Goal: Task Accomplishment & Management: Use online tool/utility

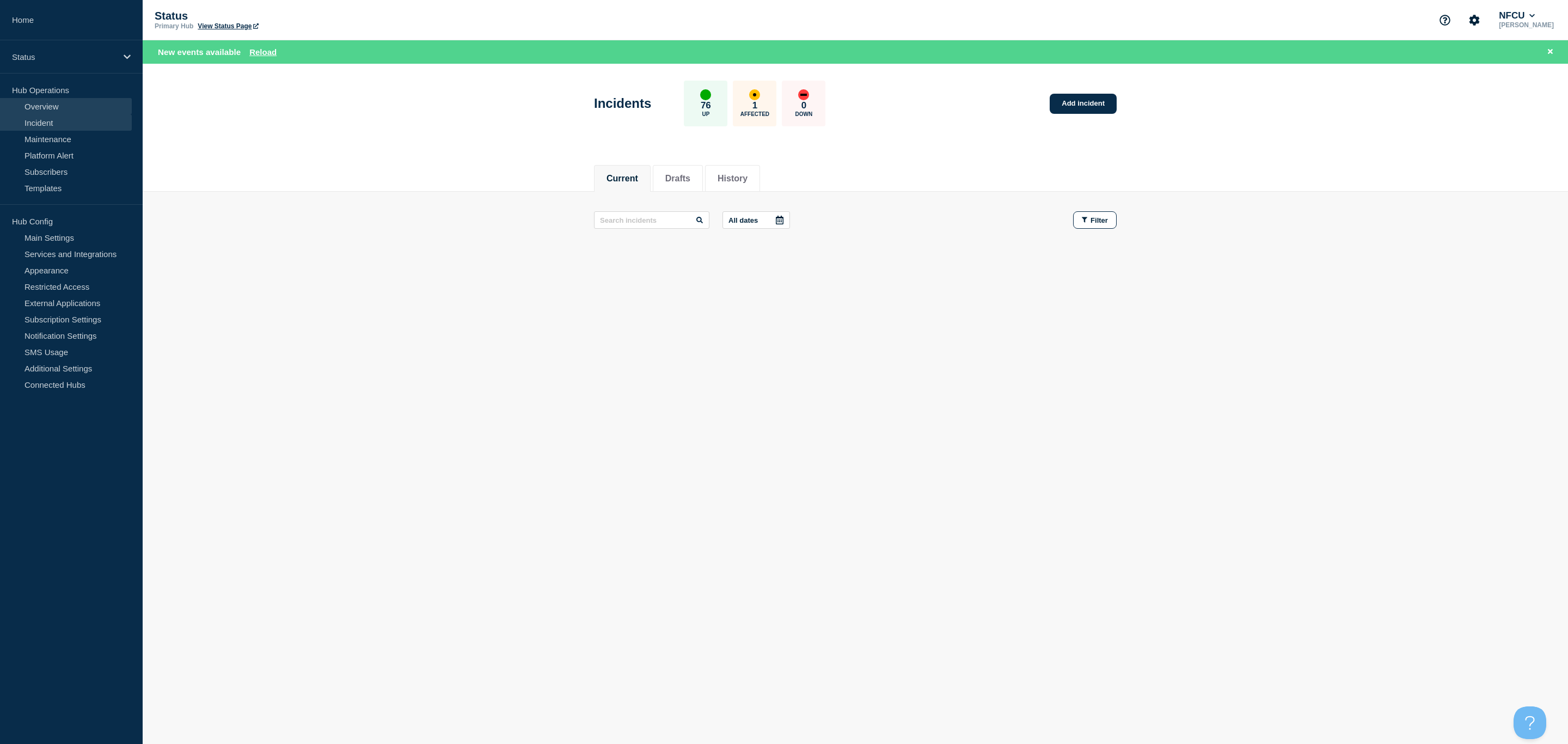
click at [50, 102] on link "Overview" at bounding box center [66, 106] width 132 height 16
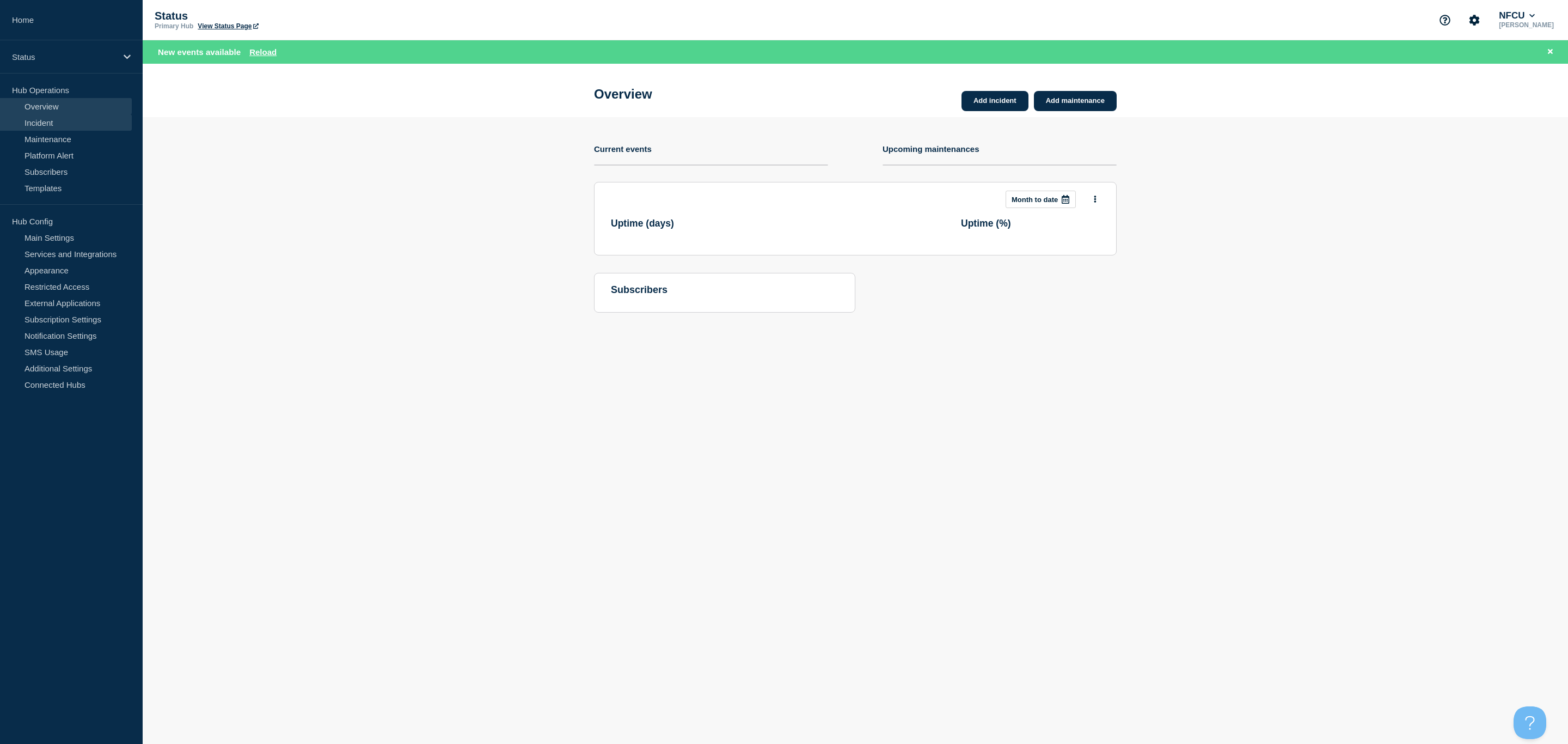
click at [44, 123] on link "Incident" at bounding box center [66, 122] width 132 height 16
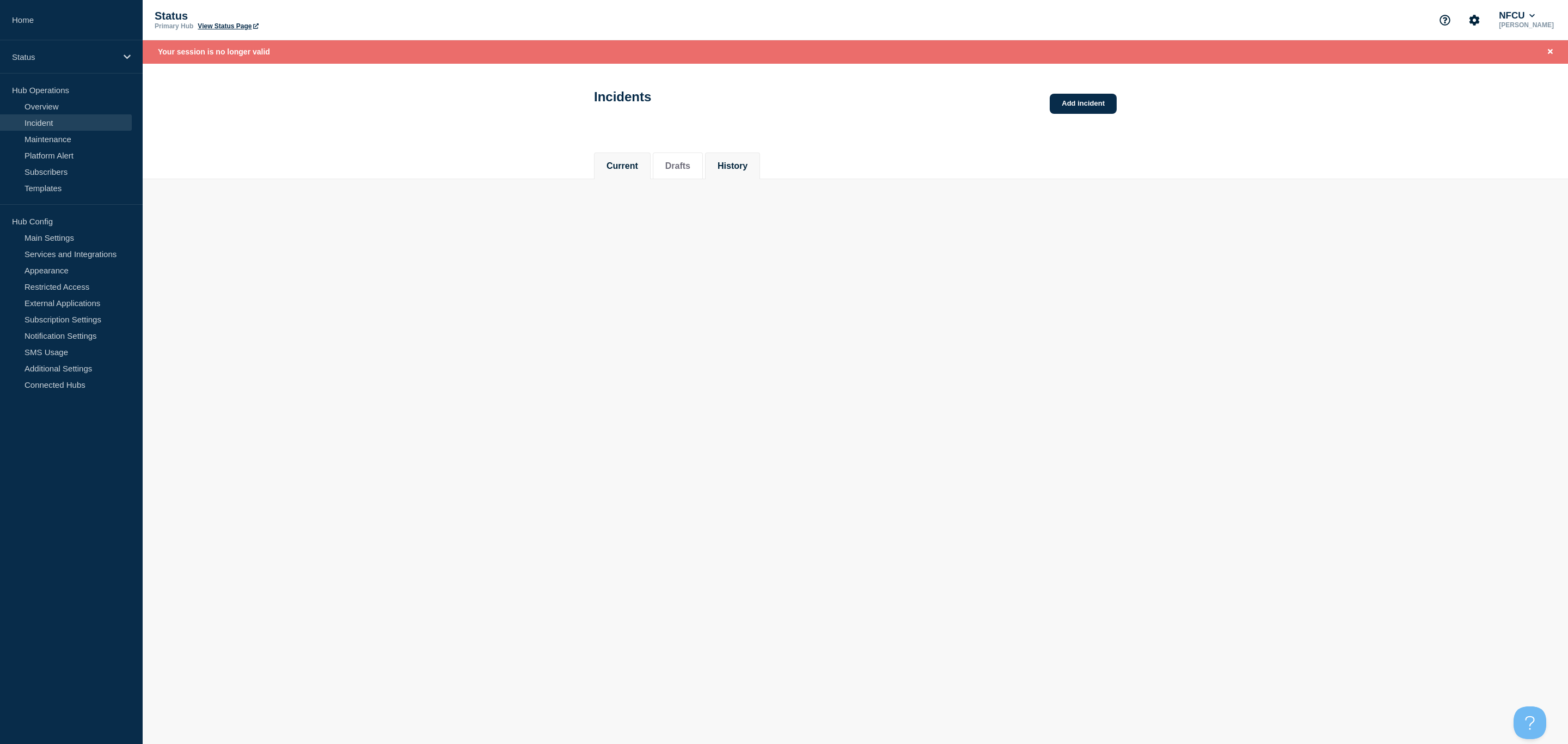
click at [747, 165] on button "History" at bounding box center [731, 166] width 30 height 10
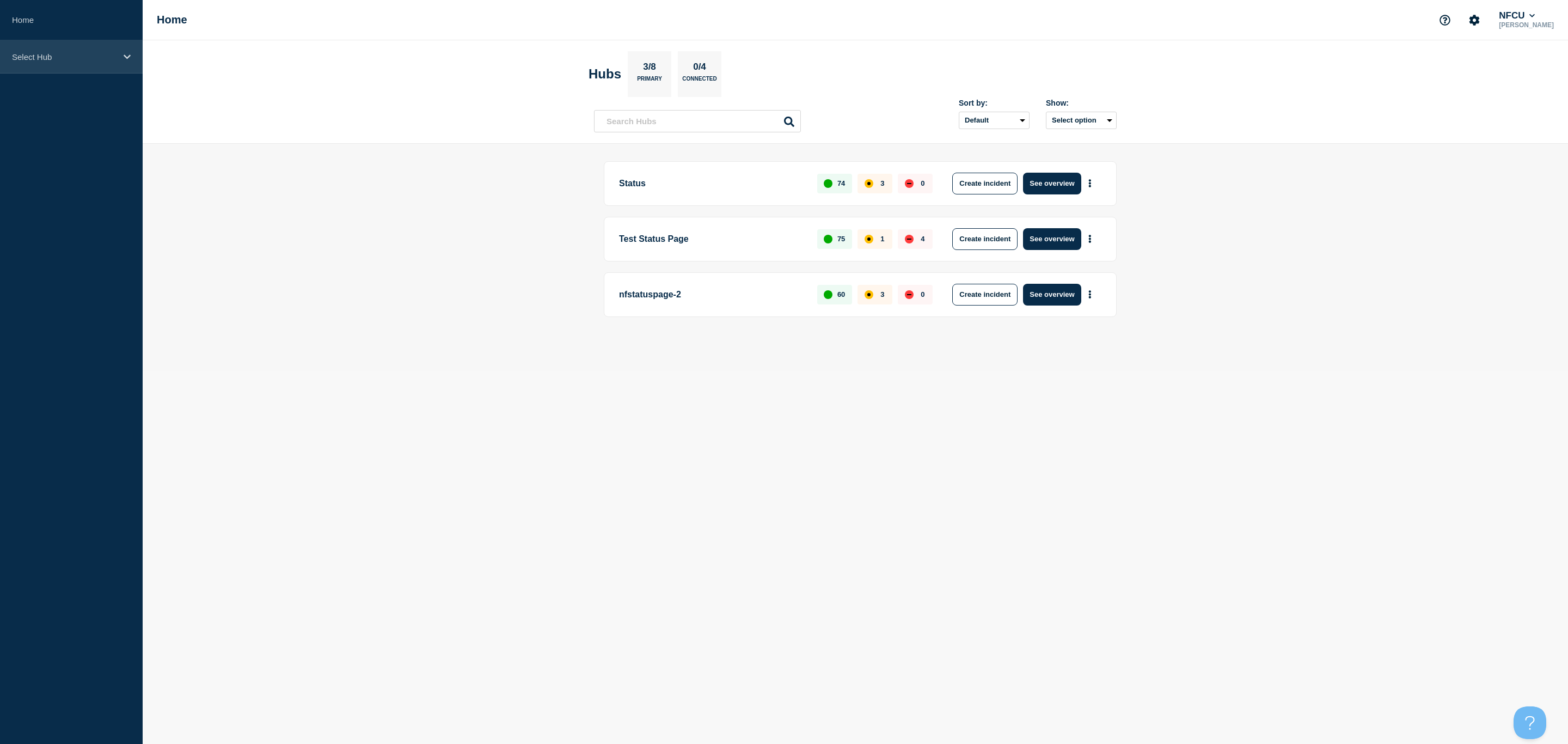
click at [133, 53] on div "Select Hub" at bounding box center [71, 56] width 142 height 33
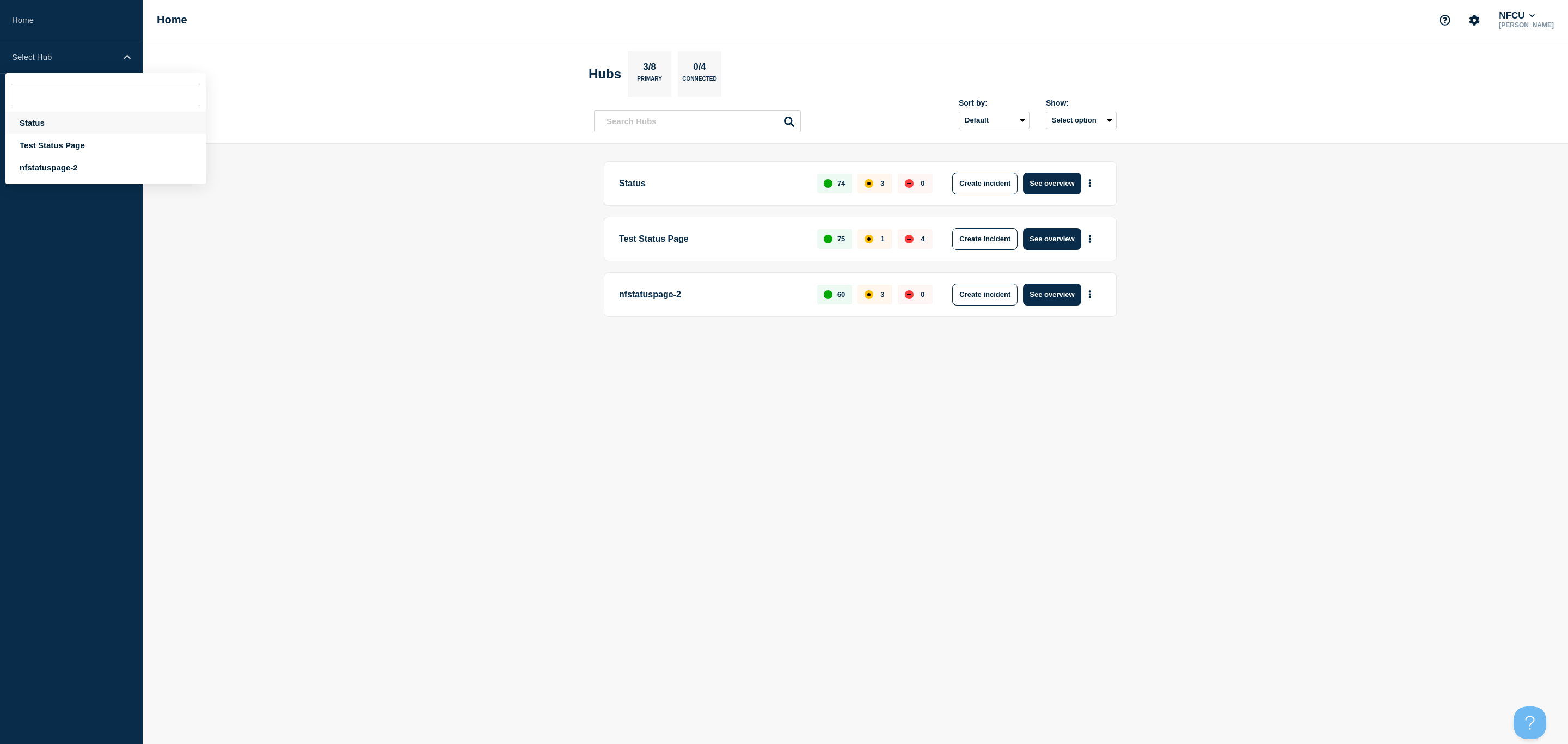
click at [27, 121] on div "Status" at bounding box center [106, 122] width 201 height 22
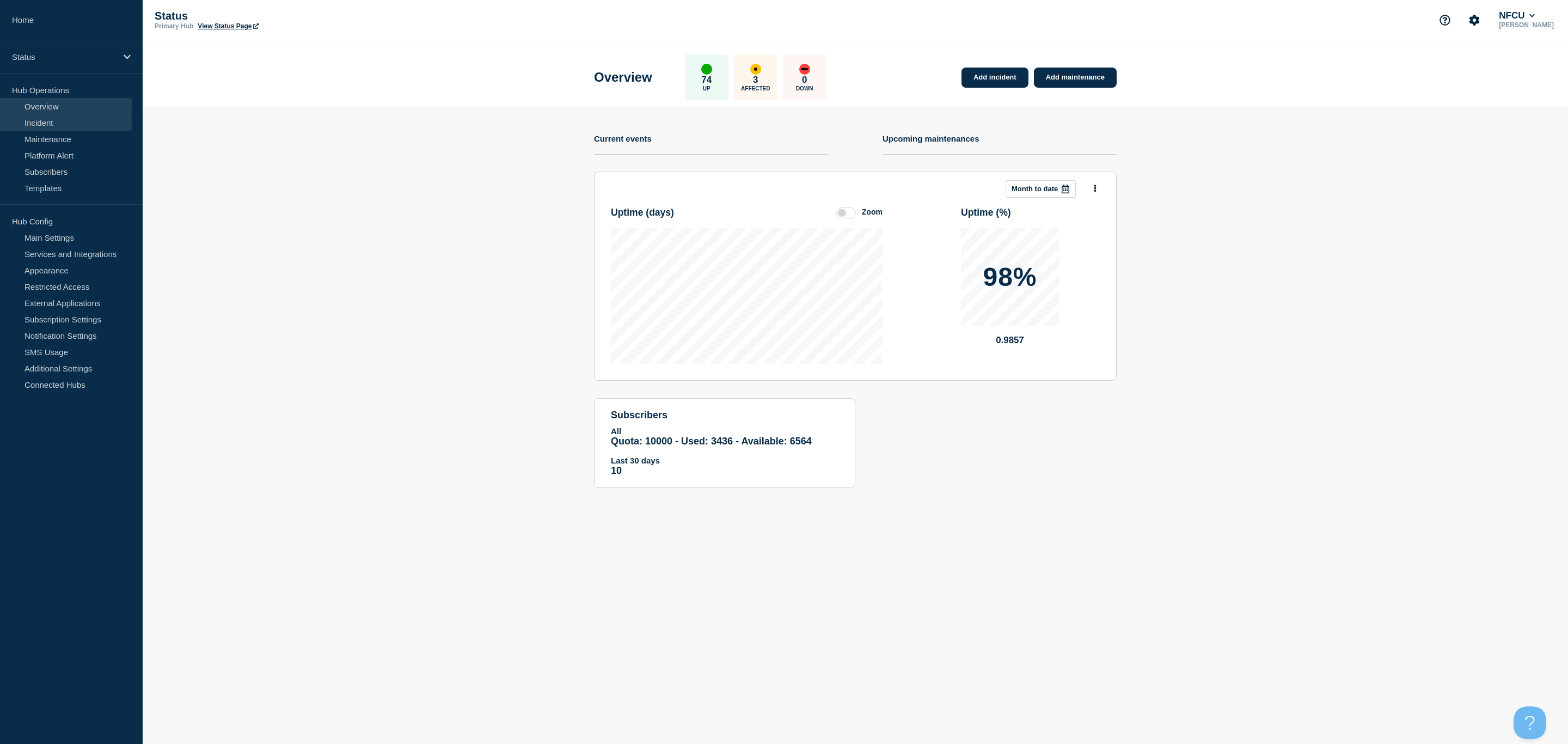
click at [62, 126] on link "Incident" at bounding box center [66, 122] width 132 height 16
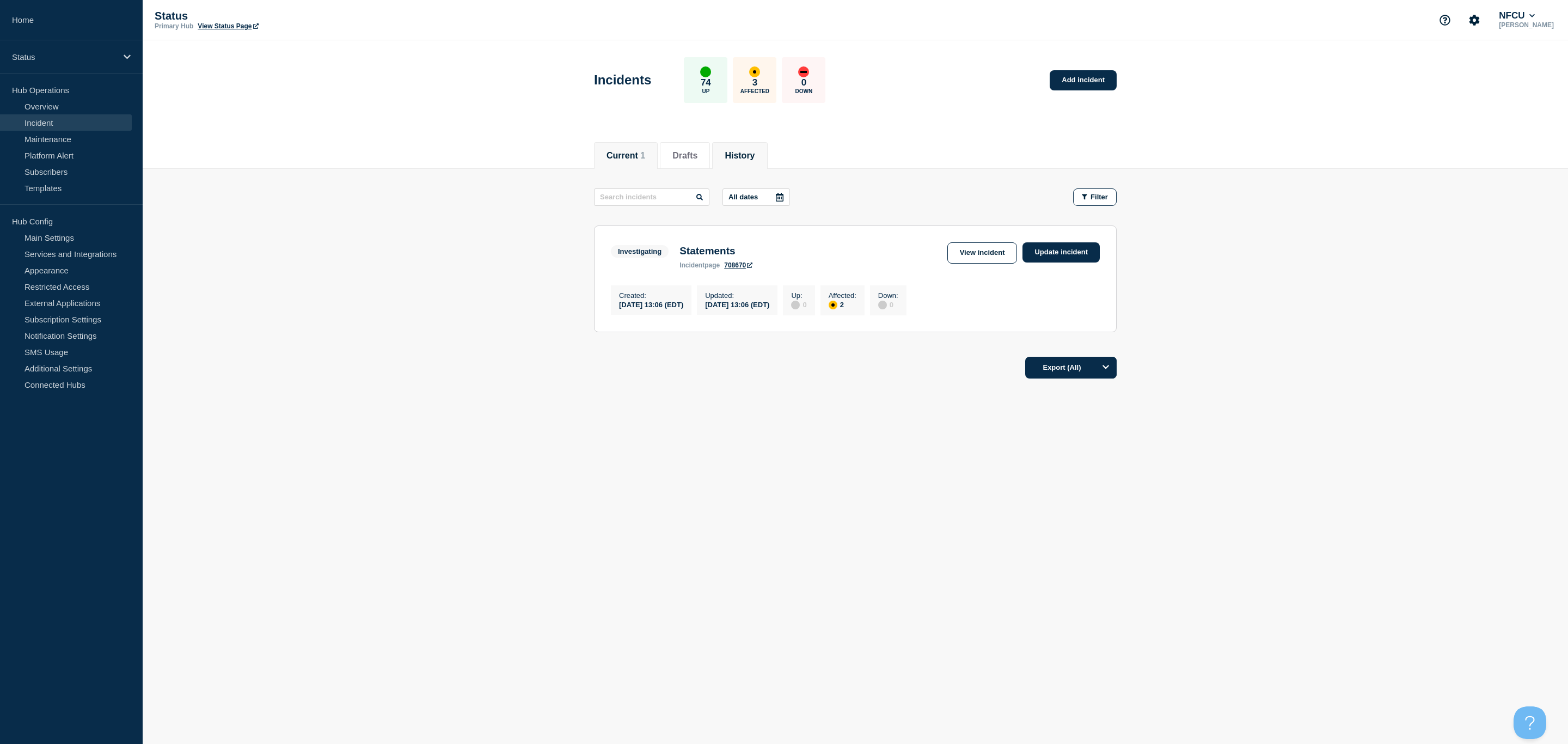
click at [740, 151] on button "History" at bounding box center [739, 156] width 30 height 10
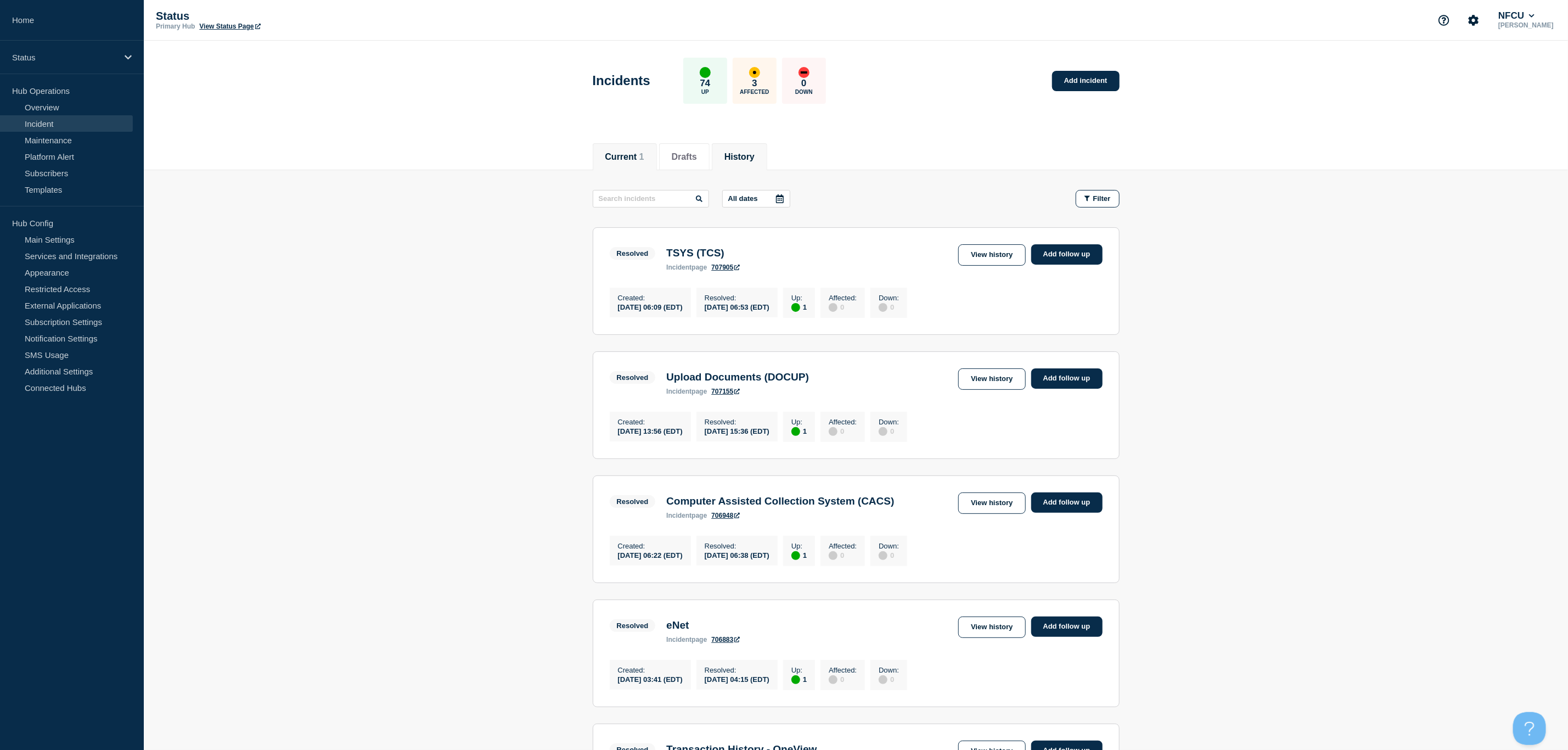
click at [616, 160] on button "Current 1" at bounding box center [625, 157] width 39 height 10
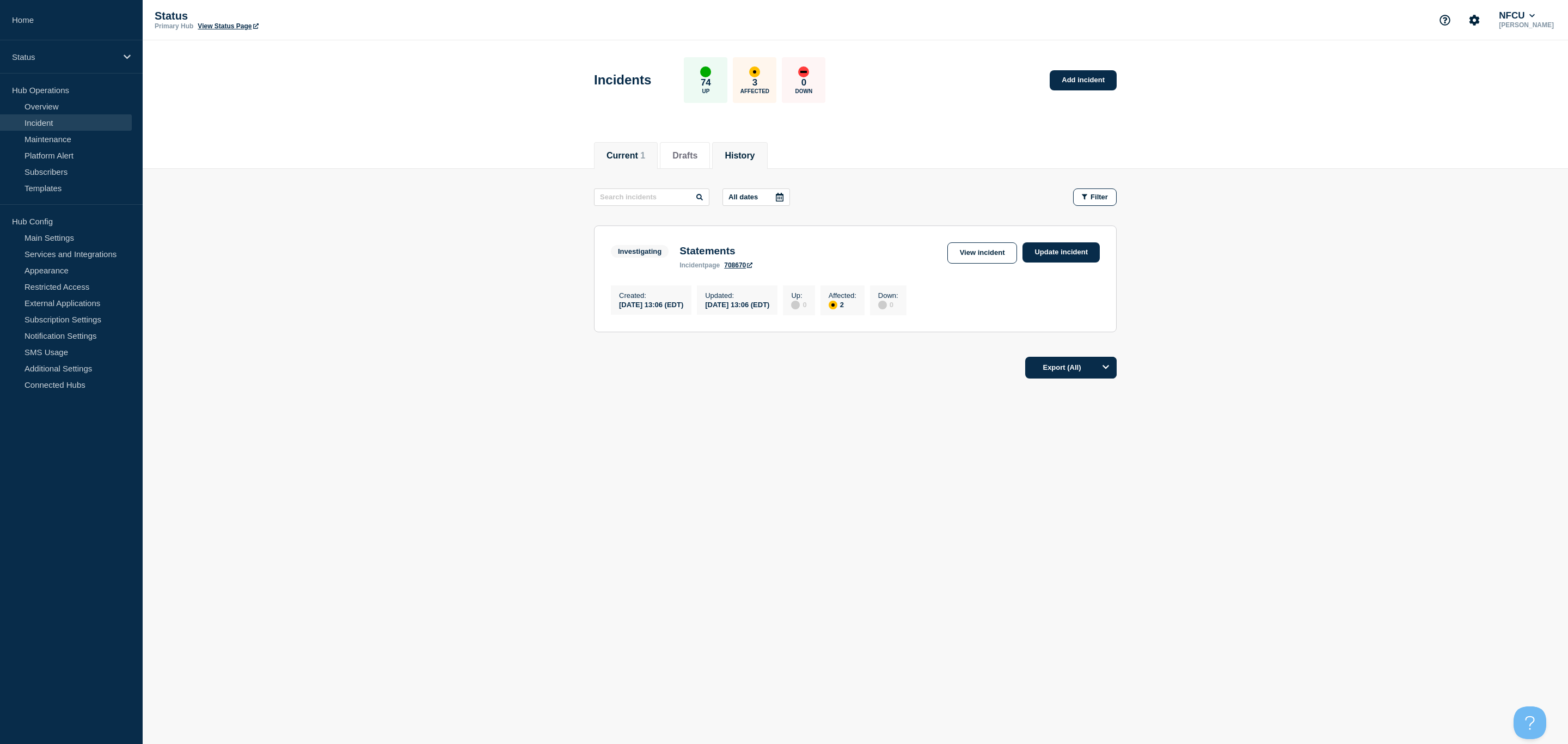
click at [744, 160] on li "History" at bounding box center [740, 156] width 55 height 27
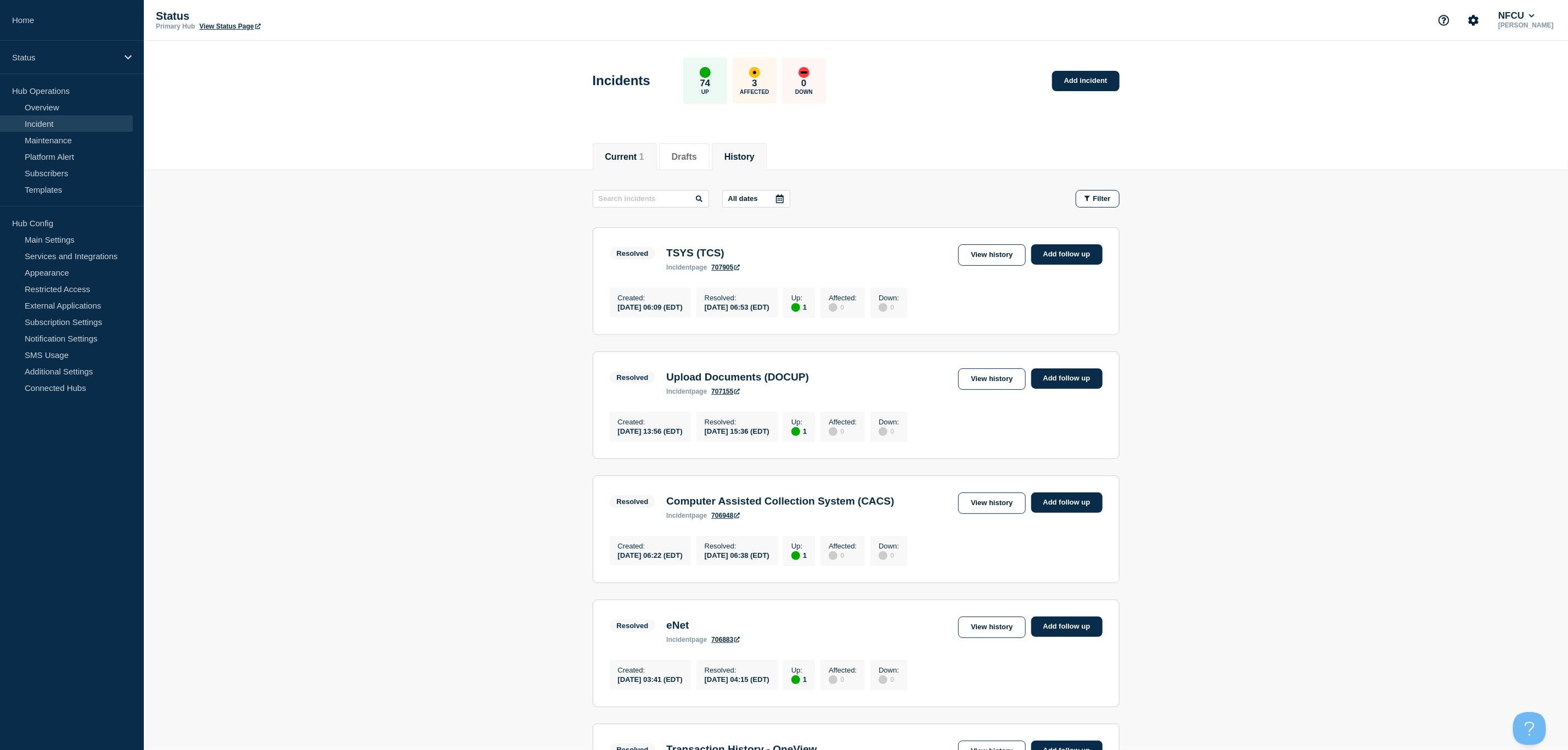
click at [623, 155] on button "Current 1" at bounding box center [625, 157] width 39 height 10
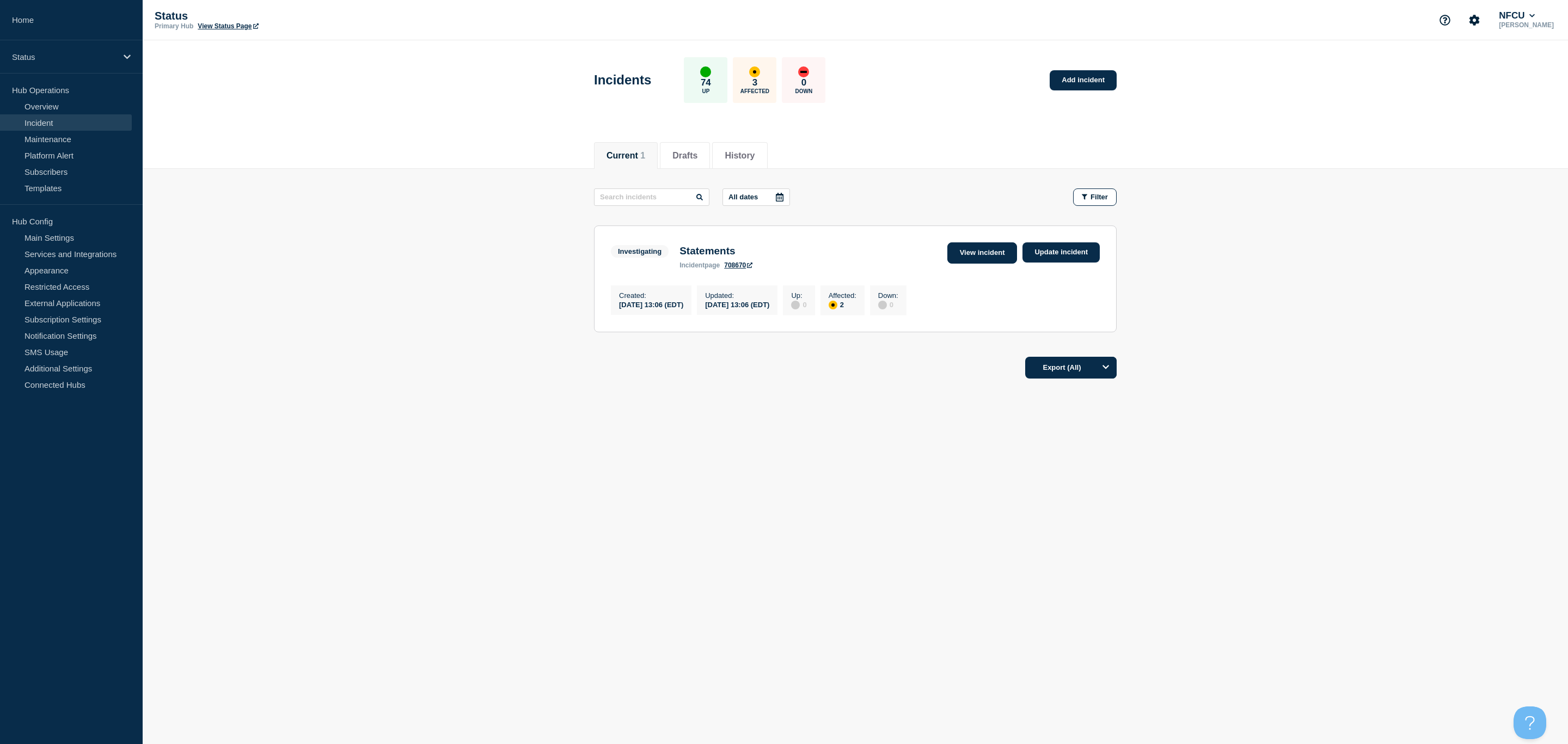
click at [976, 255] on link "View incident" at bounding box center [983, 253] width 71 height 21
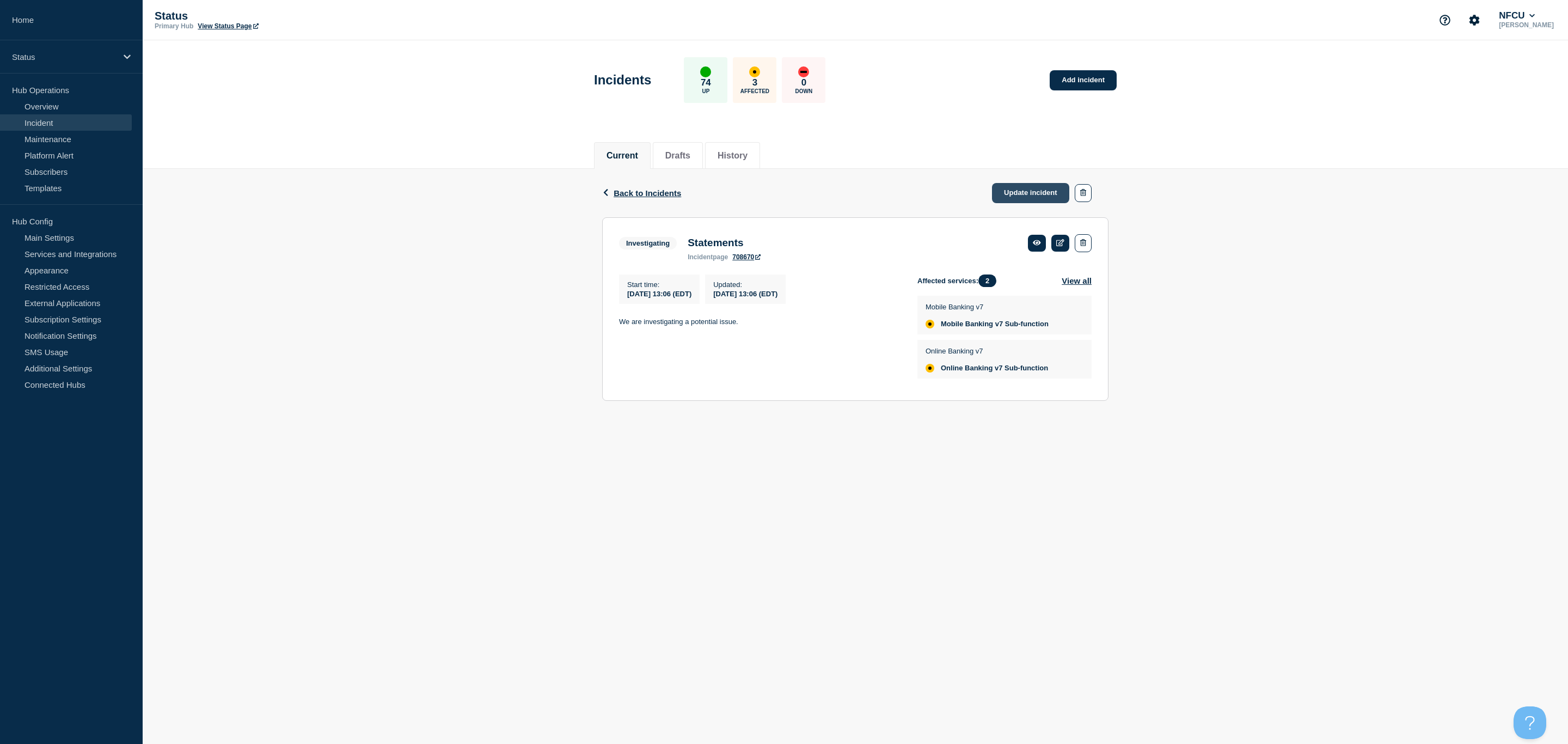
click at [1011, 195] on link "Update incident" at bounding box center [1030, 193] width 77 height 20
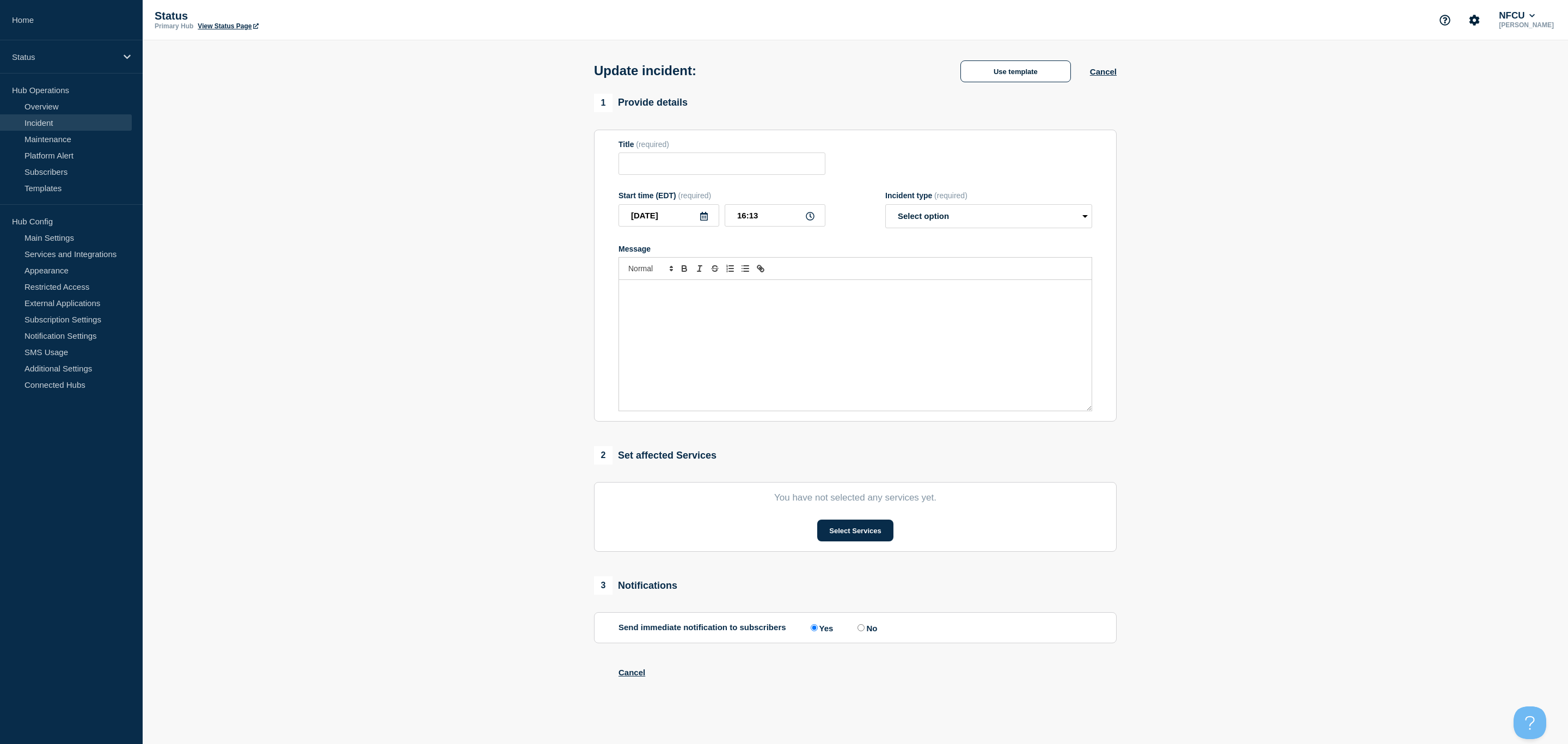
type input "Statements"
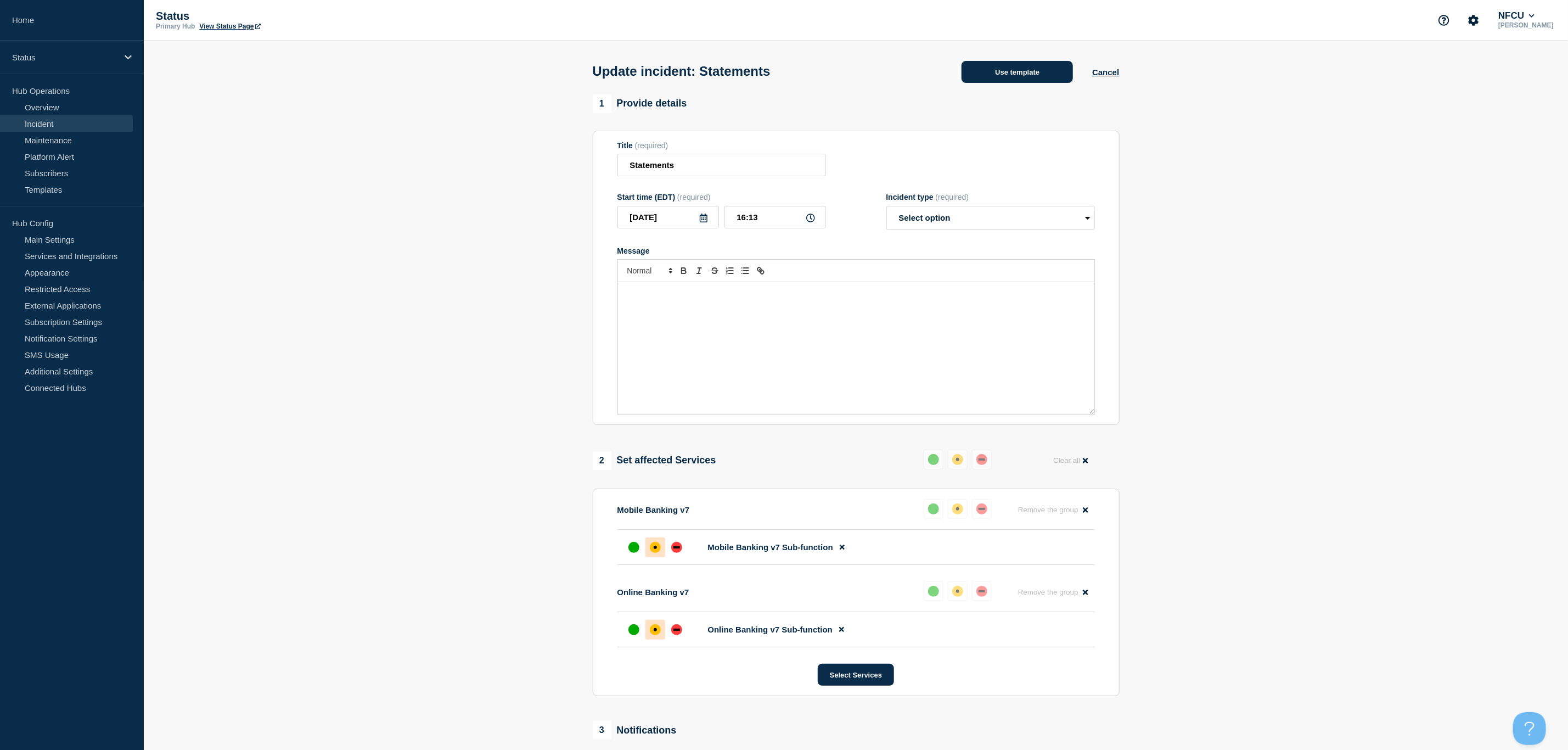
click at [1020, 69] on button "Use template" at bounding box center [1017, 71] width 112 height 22
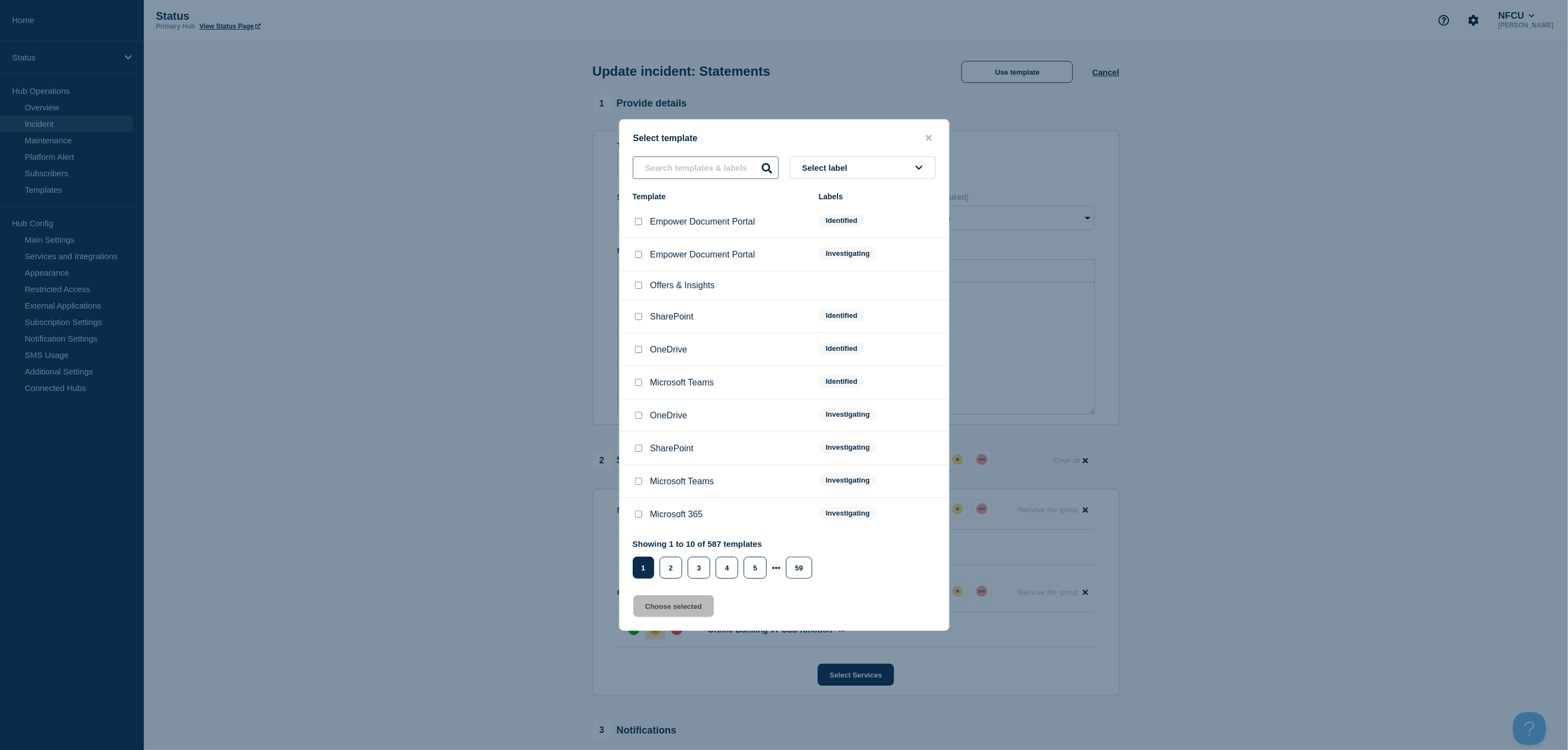
click at [700, 168] on input "text" at bounding box center [706, 167] width 146 height 22
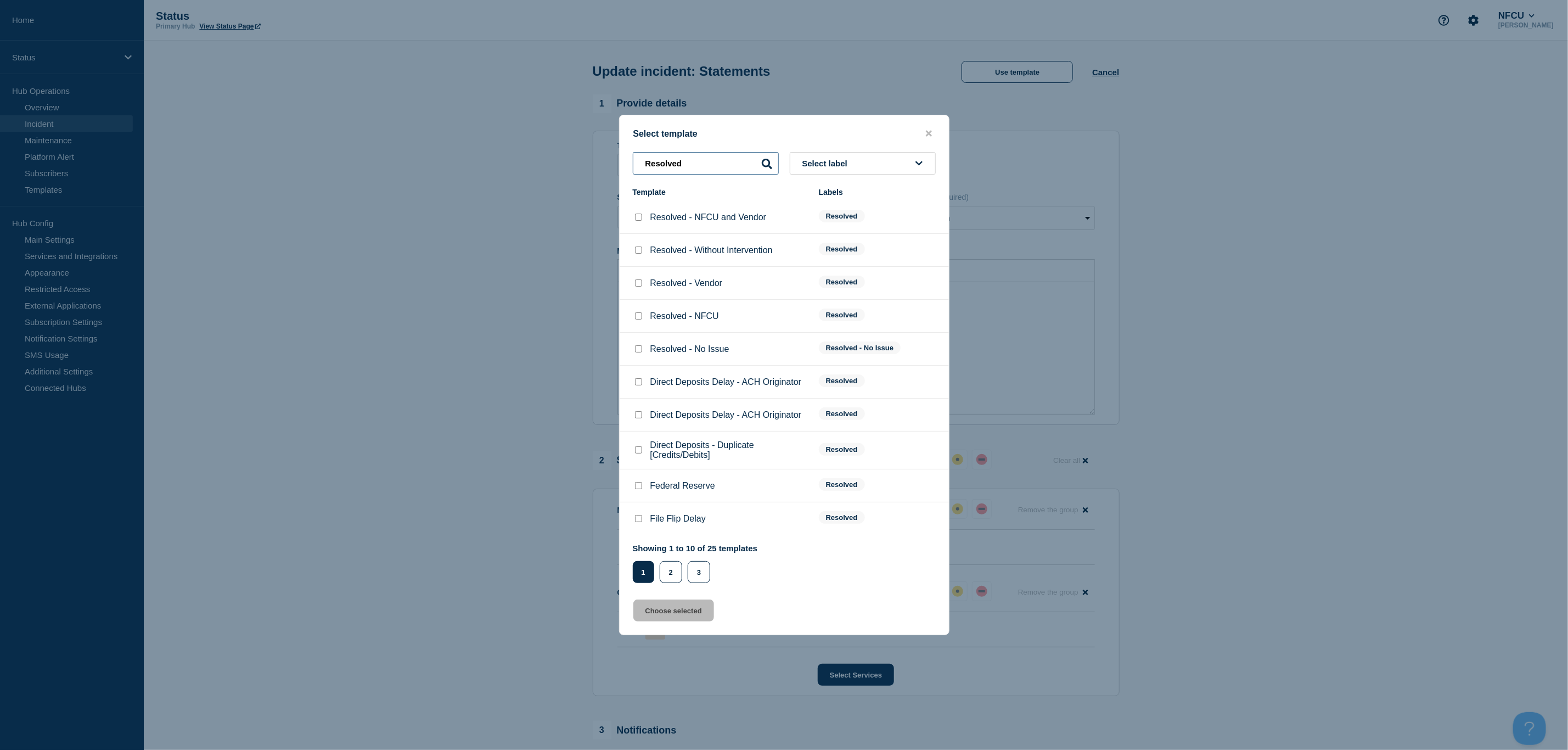
type input "Resolved"
click at [637, 255] on div at bounding box center [637, 249] width 11 height 11
click at [639, 251] on input "Resolved - Without Intervention checkbox" at bounding box center [638, 249] width 7 height 7
checkbox input "true"
click at [662, 620] on button "Choose selected" at bounding box center [674, 610] width 81 height 22
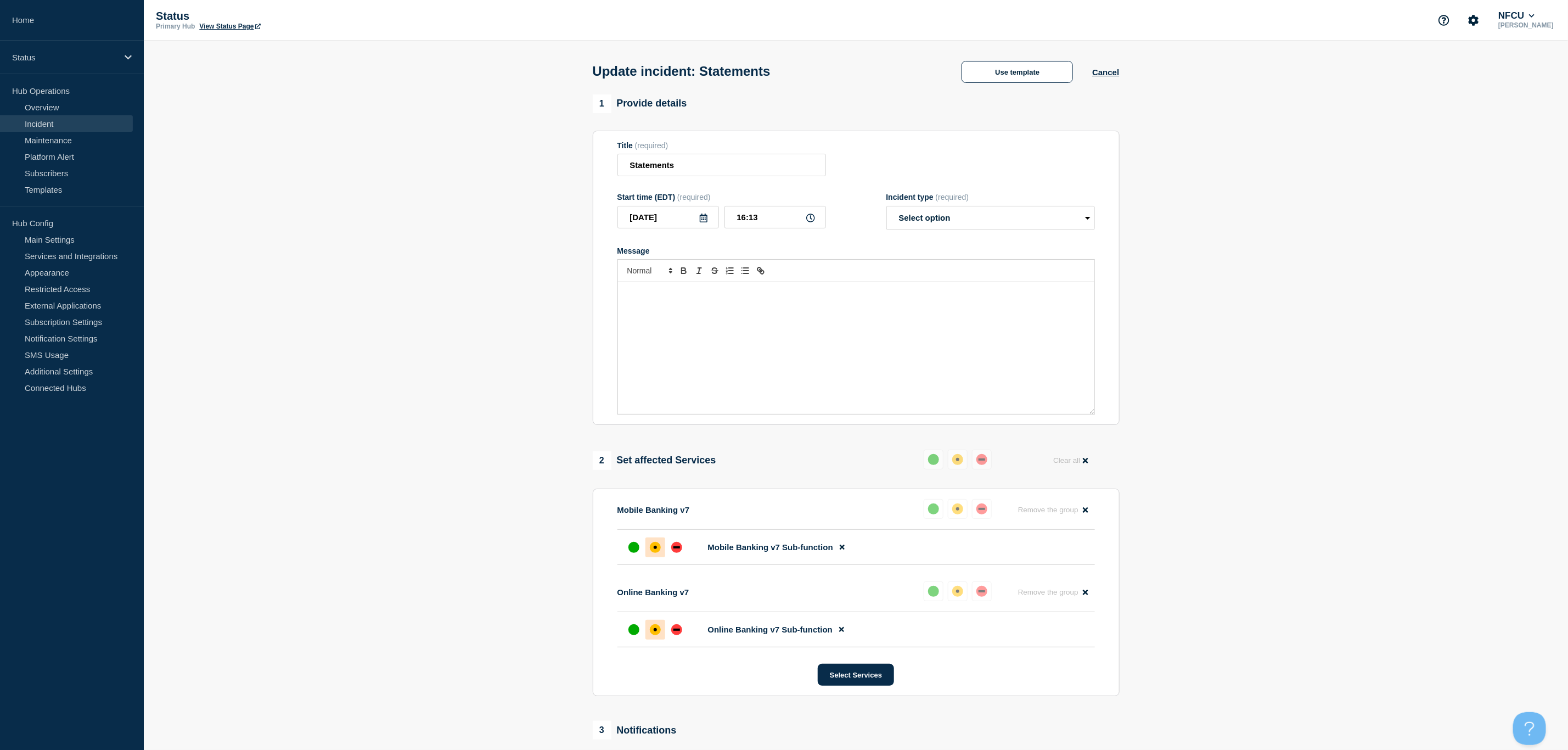
select select "resolved"
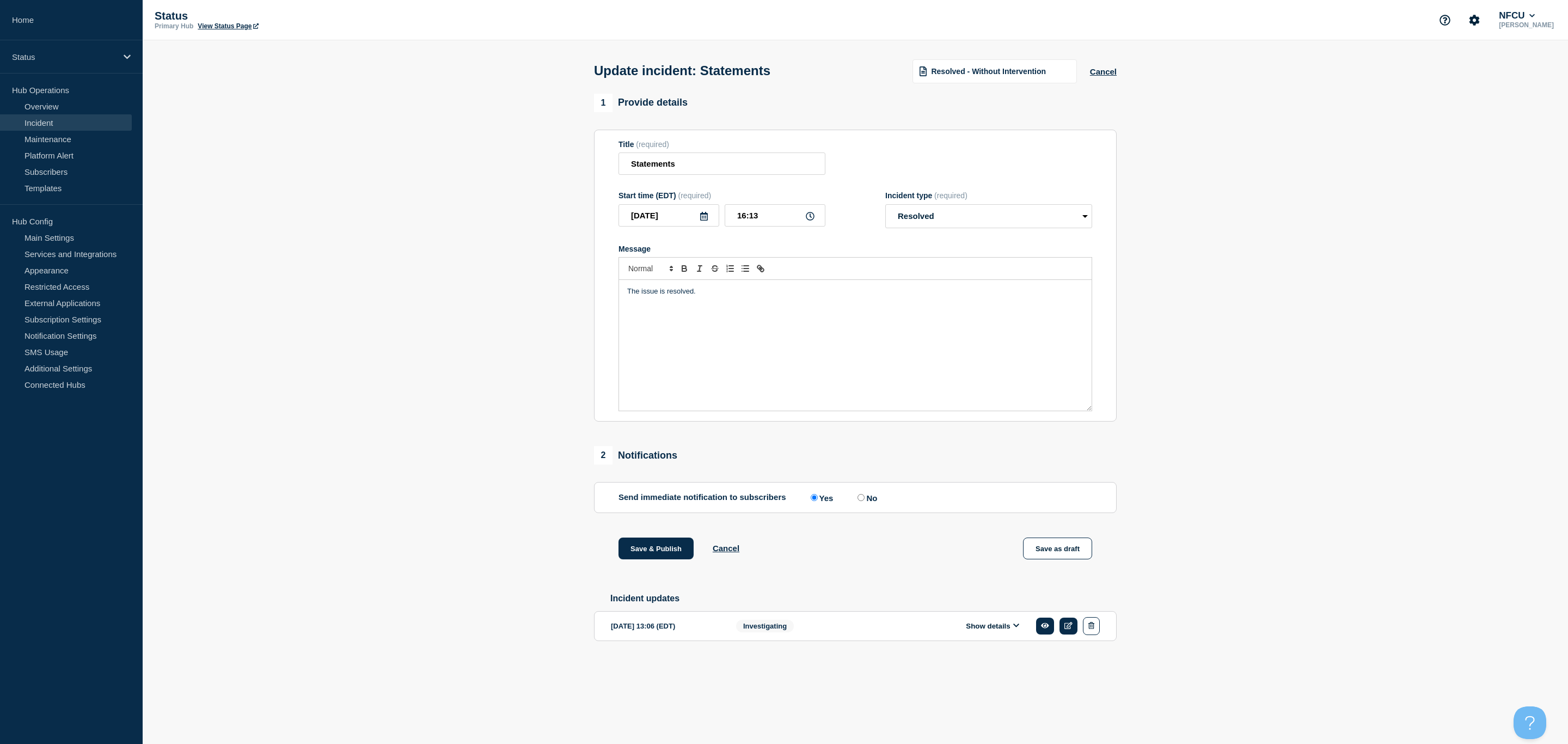
click at [862, 500] on input "No" at bounding box center [860, 497] width 7 height 7
radio input "true"
radio input "false"
click at [655, 554] on button "Save & Publish" at bounding box center [656, 548] width 75 height 22
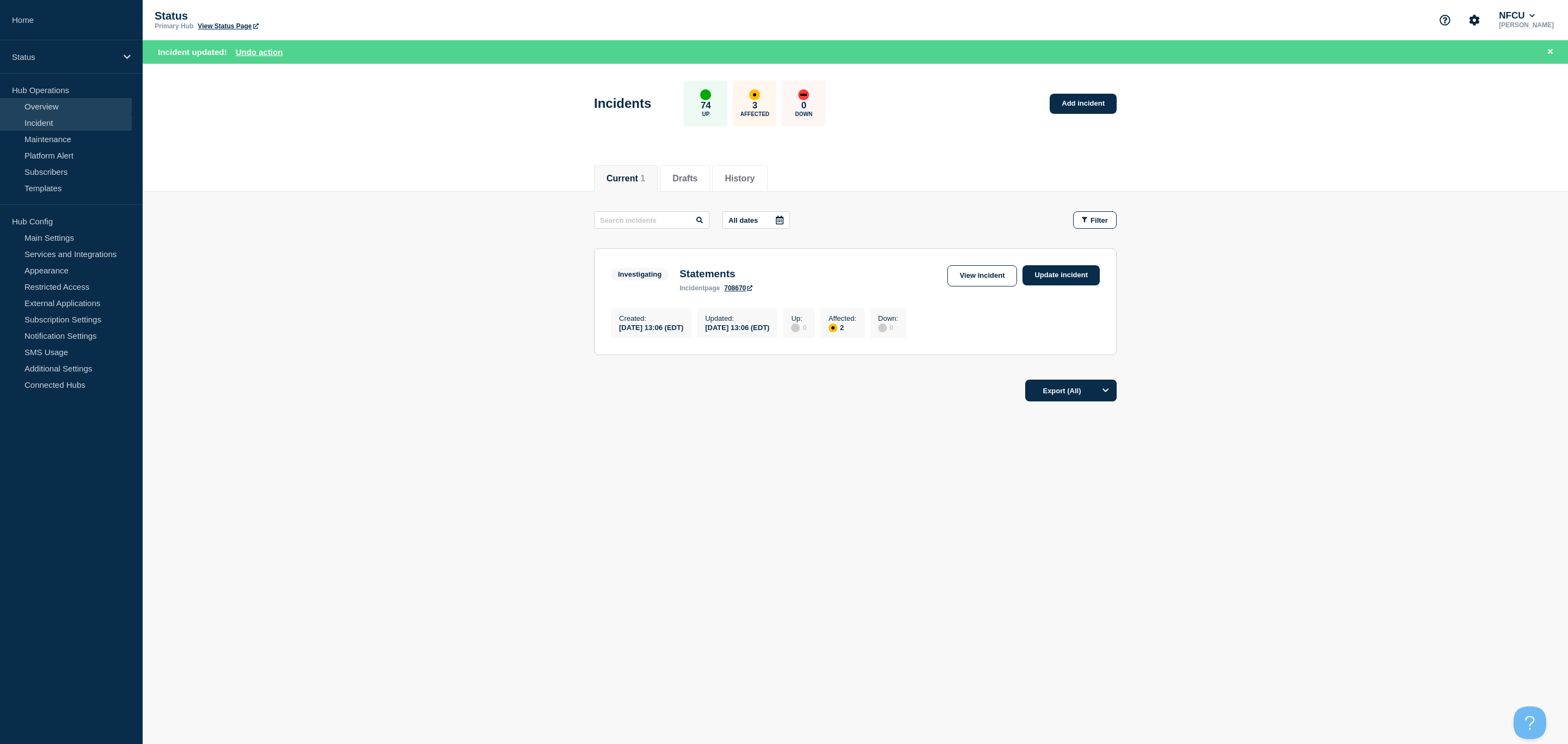
click at [32, 103] on link "Overview" at bounding box center [66, 106] width 132 height 16
